Goal: Task Accomplishment & Management: Complete application form

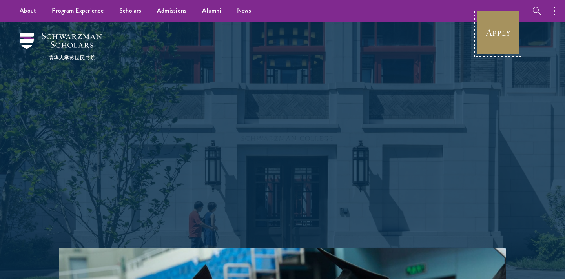
click at [492, 32] on link "Apply" at bounding box center [498, 33] width 44 height 44
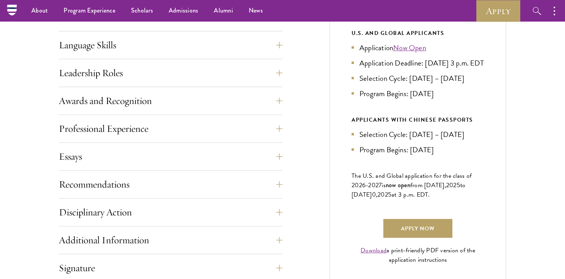
scroll to position [375, 0]
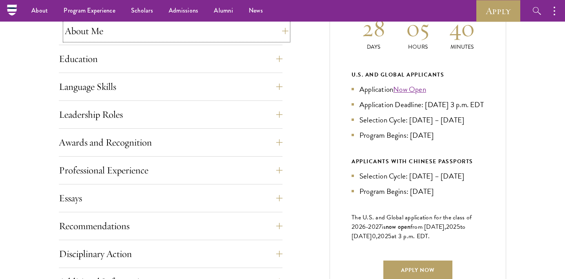
click at [103, 33] on button "About Me" at bounding box center [177, 31] width 224 height 19
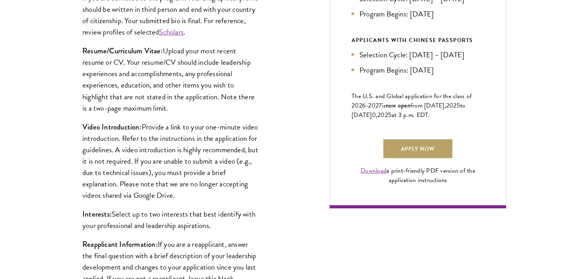
scroll to position [497, 0]
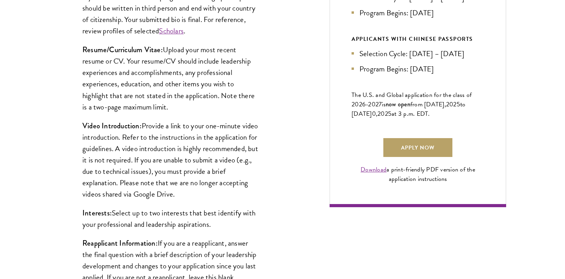
drag, startPoint x: 141, startPoint y: 126, endPoint x: 245, endPoint y: 191, distance: 122.8
click at [245, 191] on p "Video Introduction: Provide a link to your one-minute video introduction. Refer…" at bounding box center [170, 160] width 176 height 80
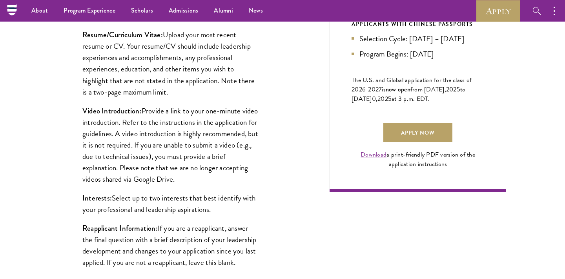
scroll to position [463, 0]
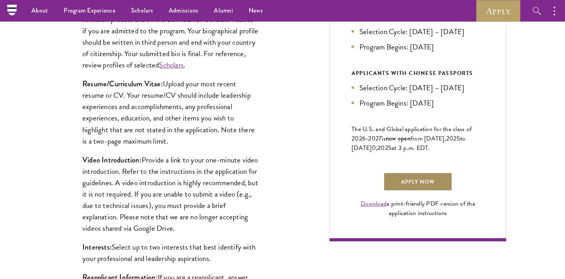
click at [434, 191] on link "Apply Now" at bounding box center [417, 181] width 69 height 19
